Goal: Task Accomplishment & Management: Complete application form

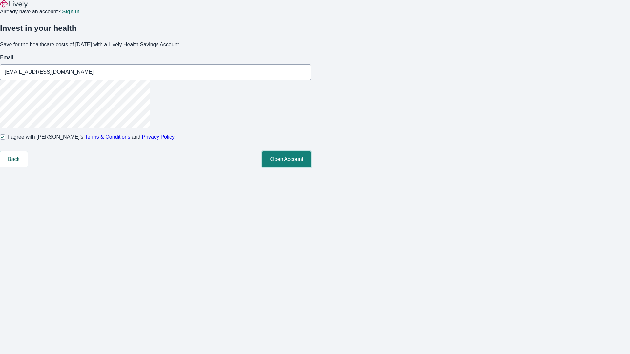
click at [311, 167] on button "Open Account" at bounding box center [286, 160] width 49 height 16
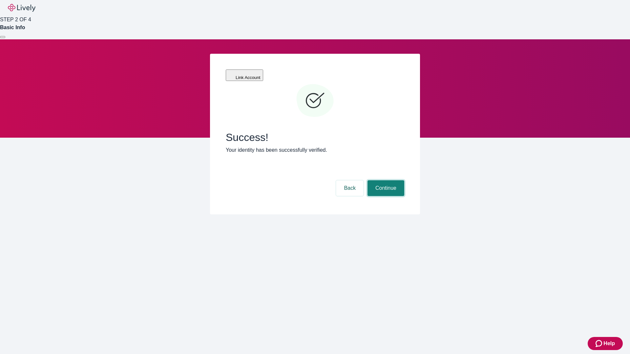
click at [385, 180] on button "Continue" at bounding box center [385, 188] width 37 height 16
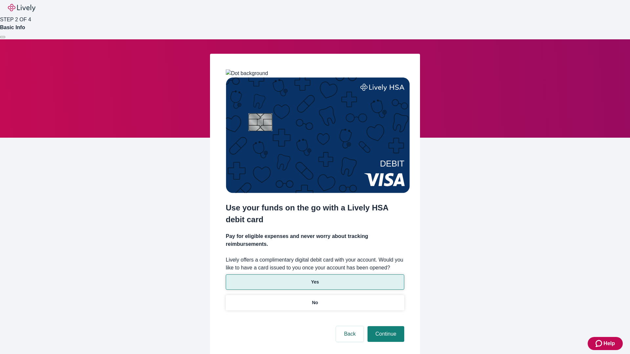
click at [314, 279] on p "Yes" at bounding box center [315, 282] width 8 height 7
click at [385, 326] on button "Continue" at bounding box center [385, 334] width 37 height 16
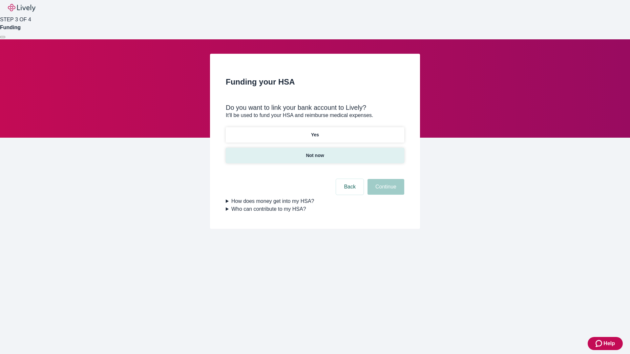
click at [314, 152] on p "Not now" at bounding box center [315, 155] width 18 height 7
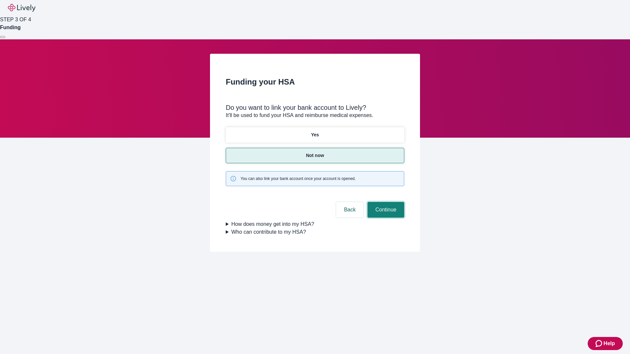
click at [385, 202] on button "Continue" at bounding box center [385, 210] width 37 height 16
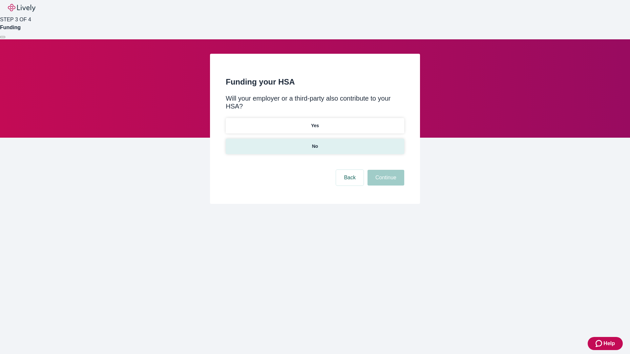
click at [314, 143] on p "No" at bounding box center [315, 146] width 6 height 7
click at [385, 170] on button "Continue" at bounding box center [385, 178] width 37 height 16
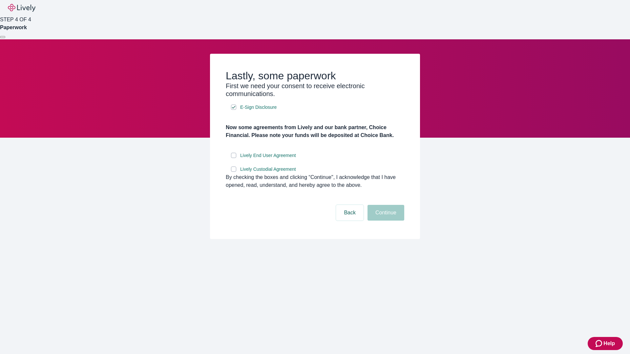
click at [233, 158] on input "Lively End User Agreement" at bounding box center [233, 155] width 5 height 5
checkbox input "true"
click at [233, 172] on input "Lively Custodial Agreement" at bounding box center [233, 169] width 5 height 5
checkbox input "true"
click at [385, 221] on button "Continue" at bounding box center [385, 213] width 37 height 16
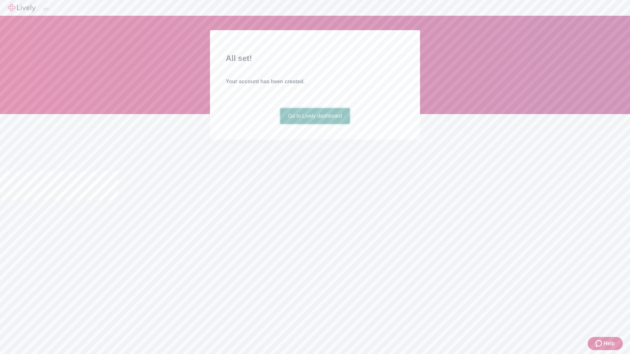
click at [314, 124] on link "Go to Lively dashboard" at bounding box center [315, 116] width 70 height 16
